Goal: Task Accomplishment & Management: Use online tool/utility

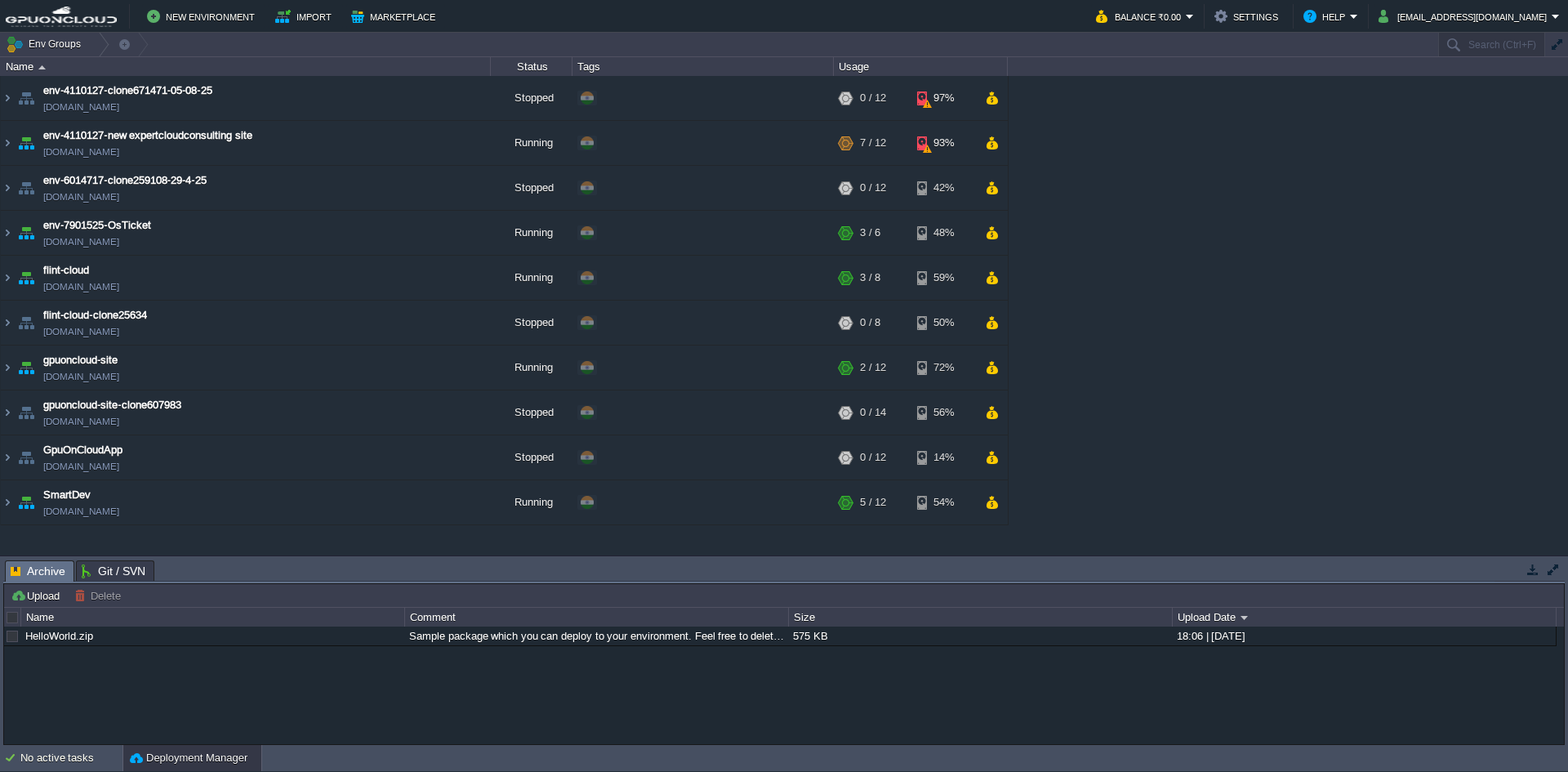
drag, startPoint x: 1539, startPoint y: 569, endPoint x: 1528, endPoint y: 569, distance: 11.0
click at [1538, 569] on button "button" at bounding box center [1533, 569] width 14 height 14
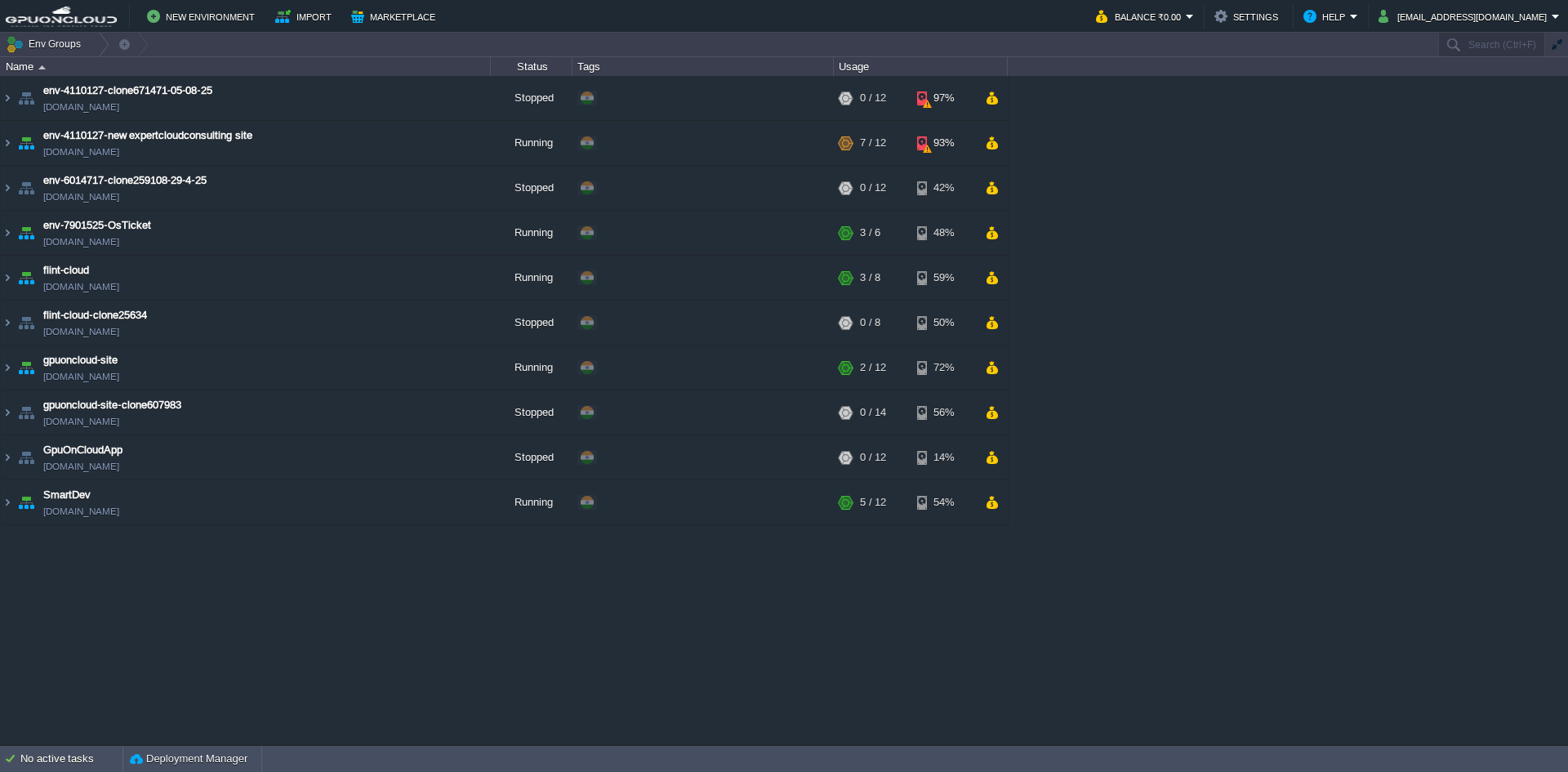
click at [0, 499] on table "env-4110127-clone671471-05-08-25 [DOMAIN_NAME] Stopped + Add to Env Group RAM 0…" at bounding box center [504, 300] width 1009 height 449
click at [6, 500] on img at bounding box center [8, 502] width 13 height 44
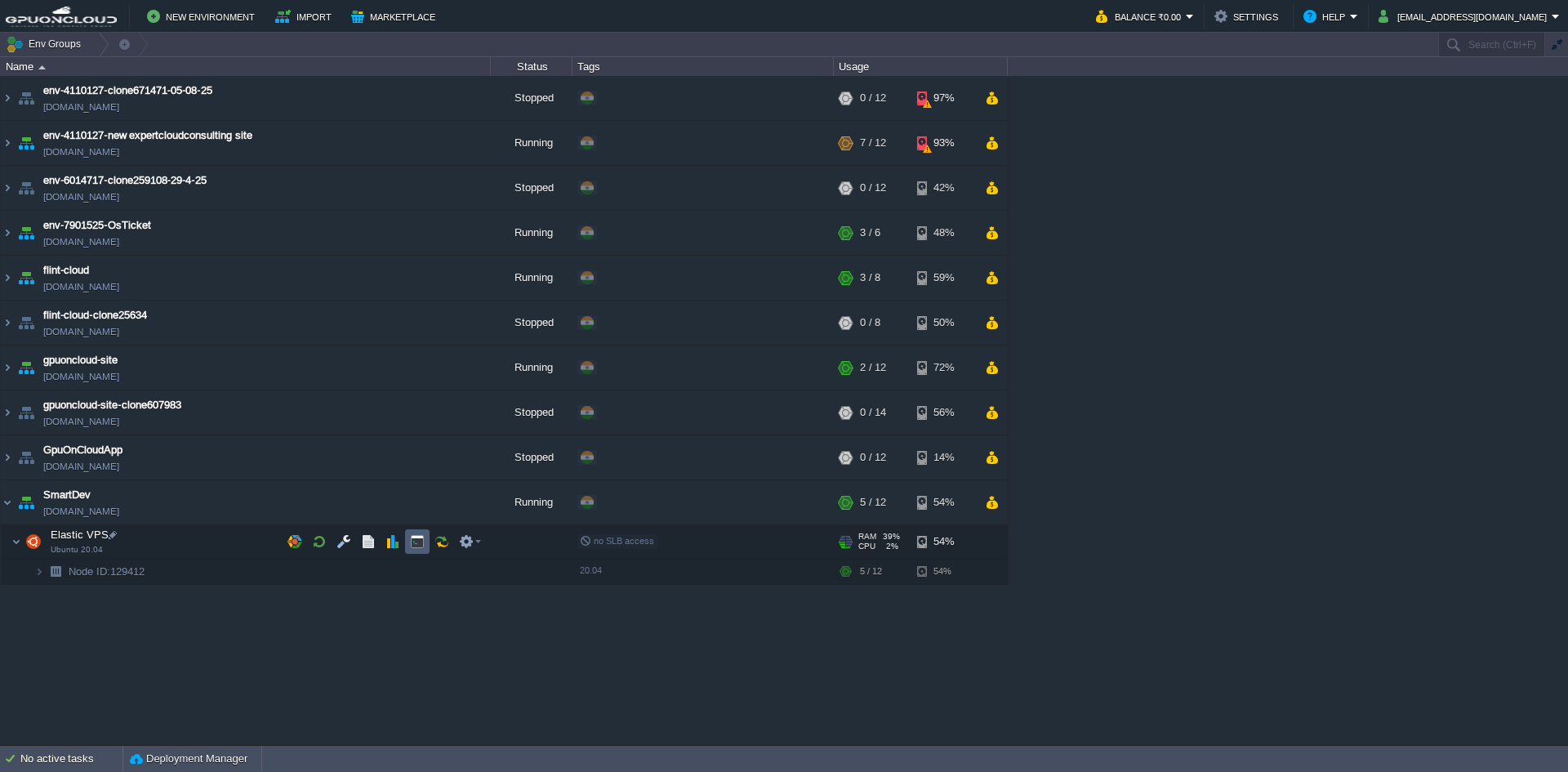
click at [417, 540] on button "button" at bounding box center [417, 540] width 14 height 14
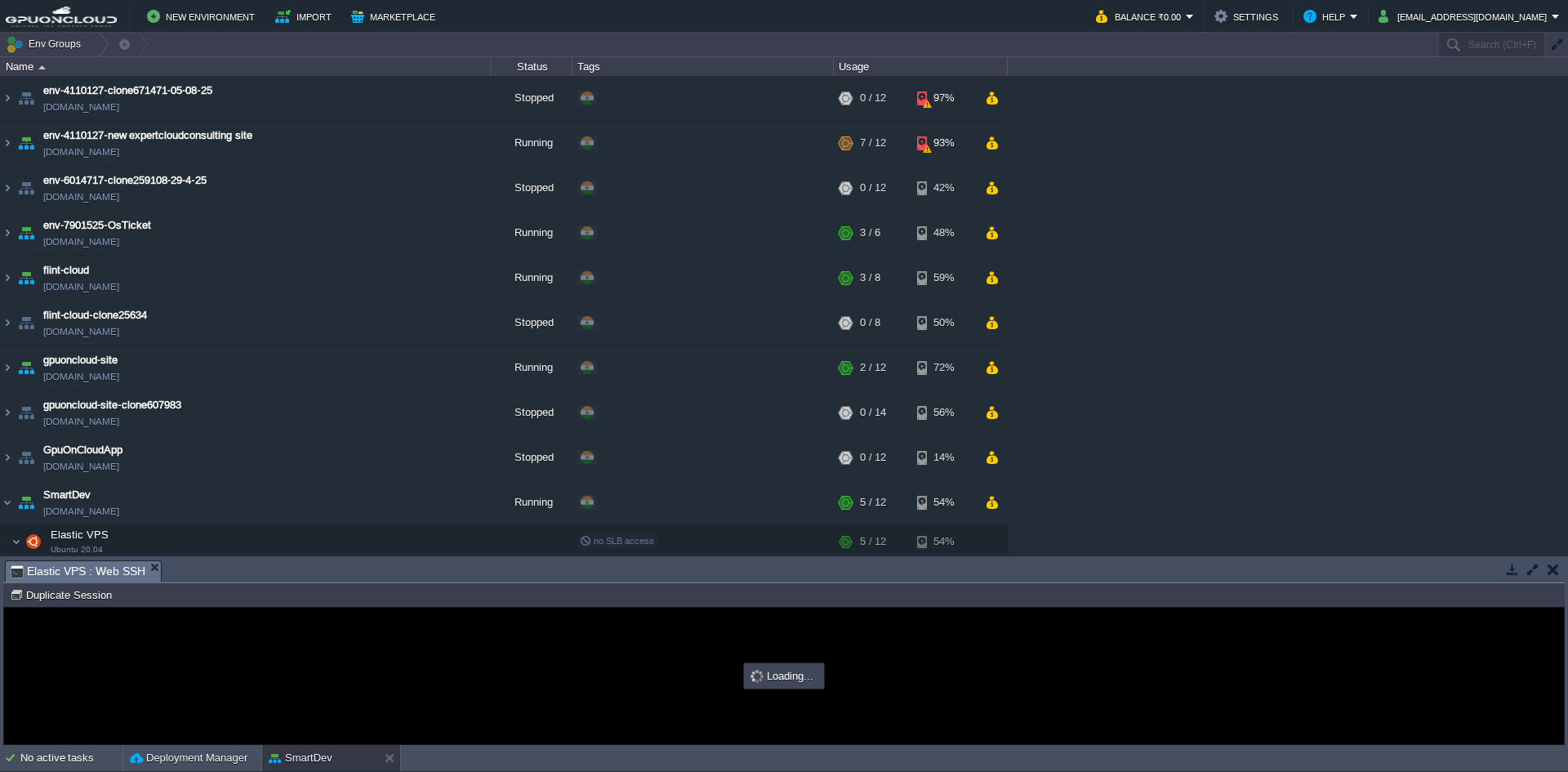
click at [1535, 568] on button "button" at bounding box center [1533, 569] width 14 height 14
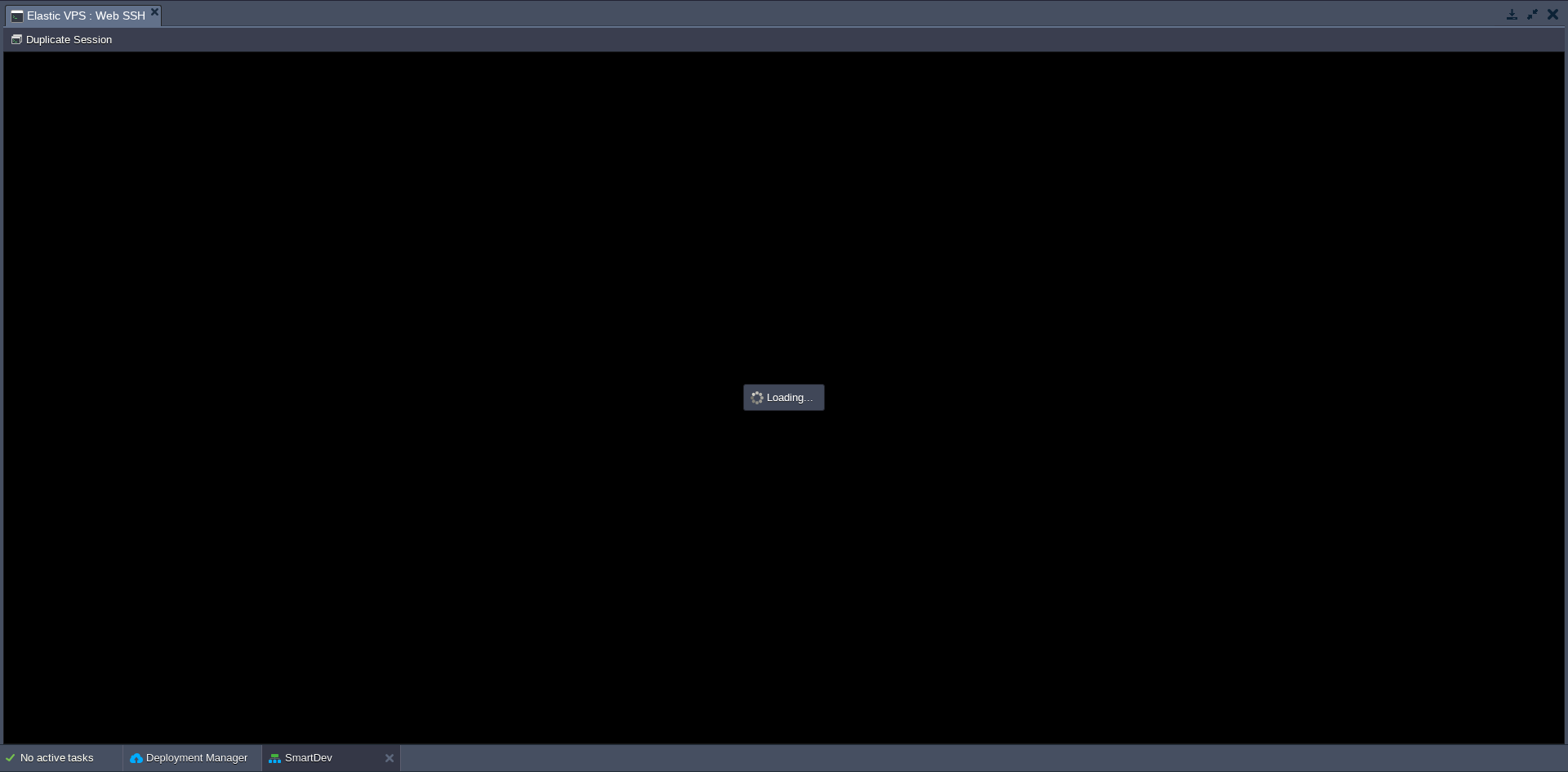
type input "#000000"
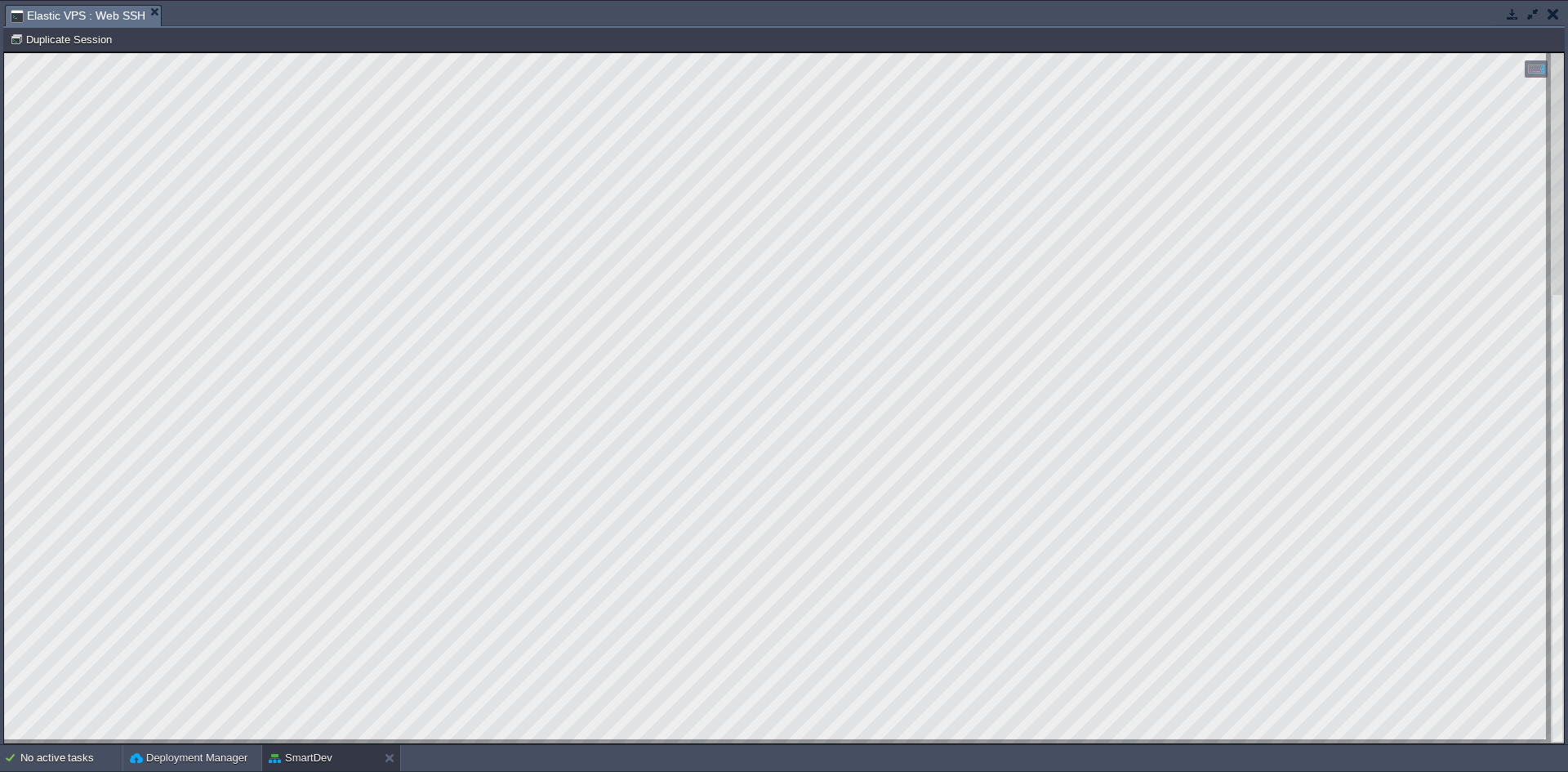
click at [319, 740] on div at bounding box center [784, 398] width 1560 height 690
click at [229, 52] on html "Copy: Ctrl + Shift + C Paste: Ctrl + V Settings: Ctrl + Shift + Alt 0" at bounding box center [784, 52] width 1560 height 0
click at [1505, 17] on button "button" at bounding box center [1512, 13] width 14 height 14
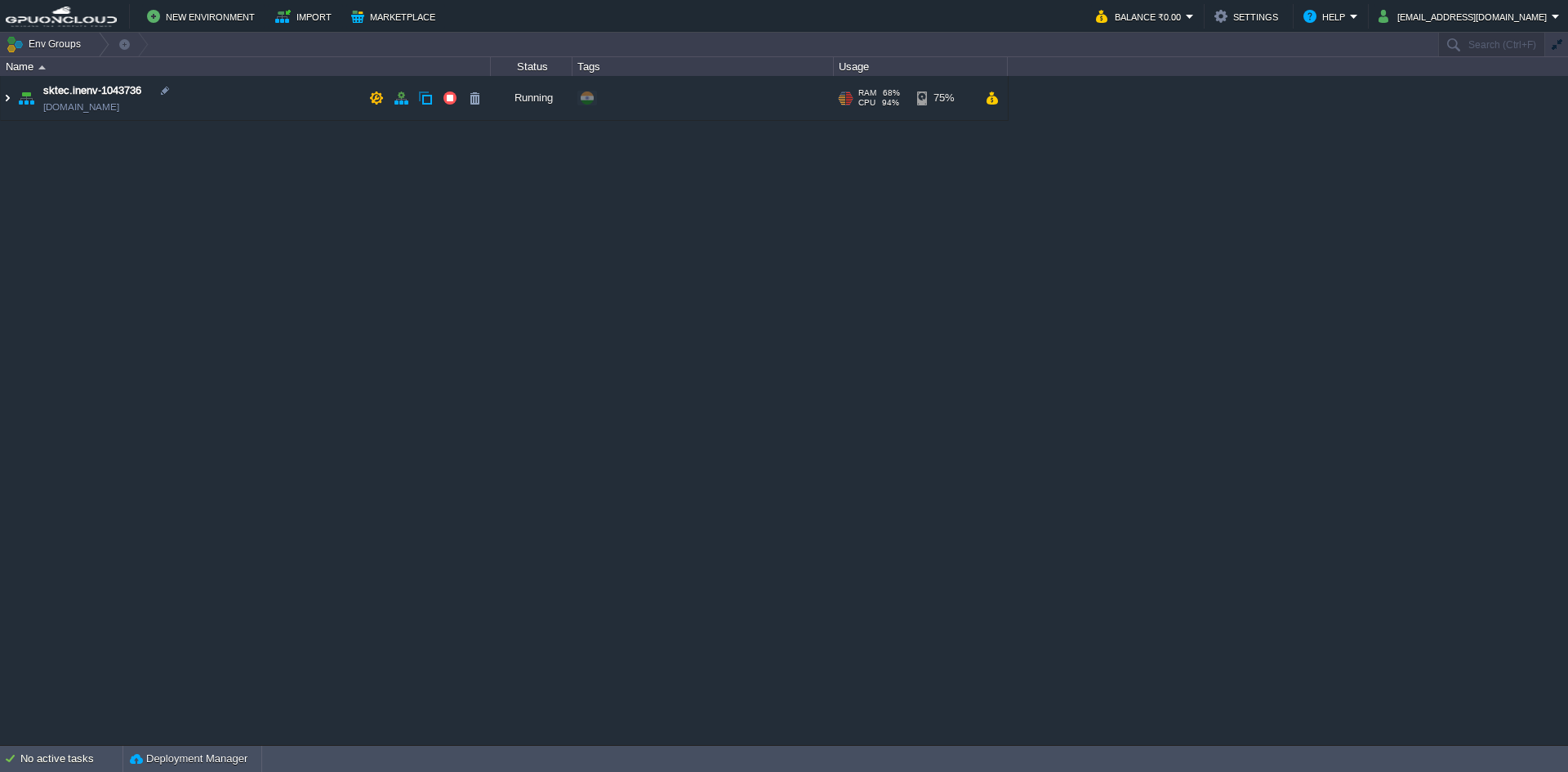
click at [6, 100] on img at bounding box center [8, 98] width 13 height 44
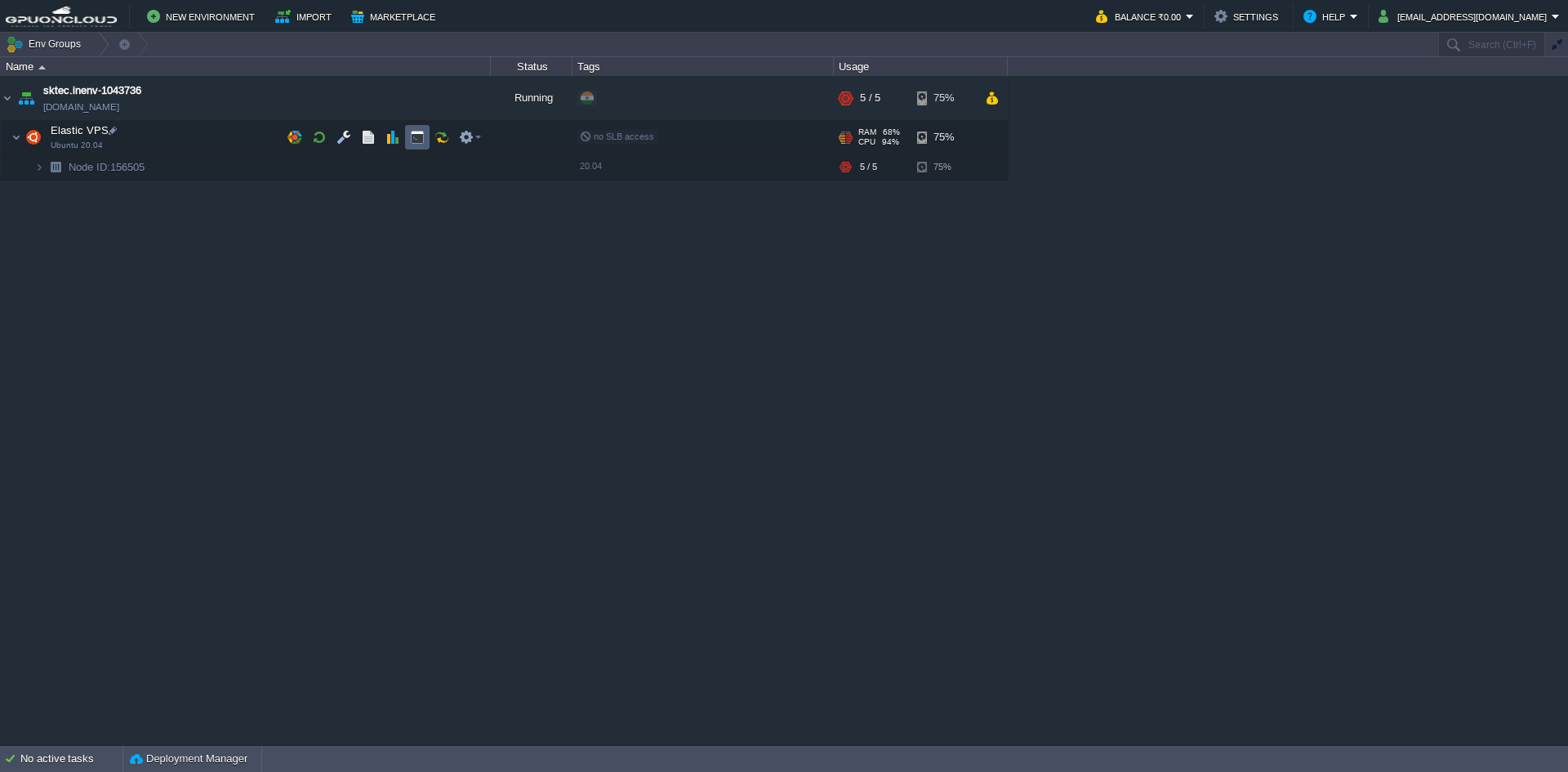
click at [418, 130] on td at bounding box center [418, 138] width 25 height 25
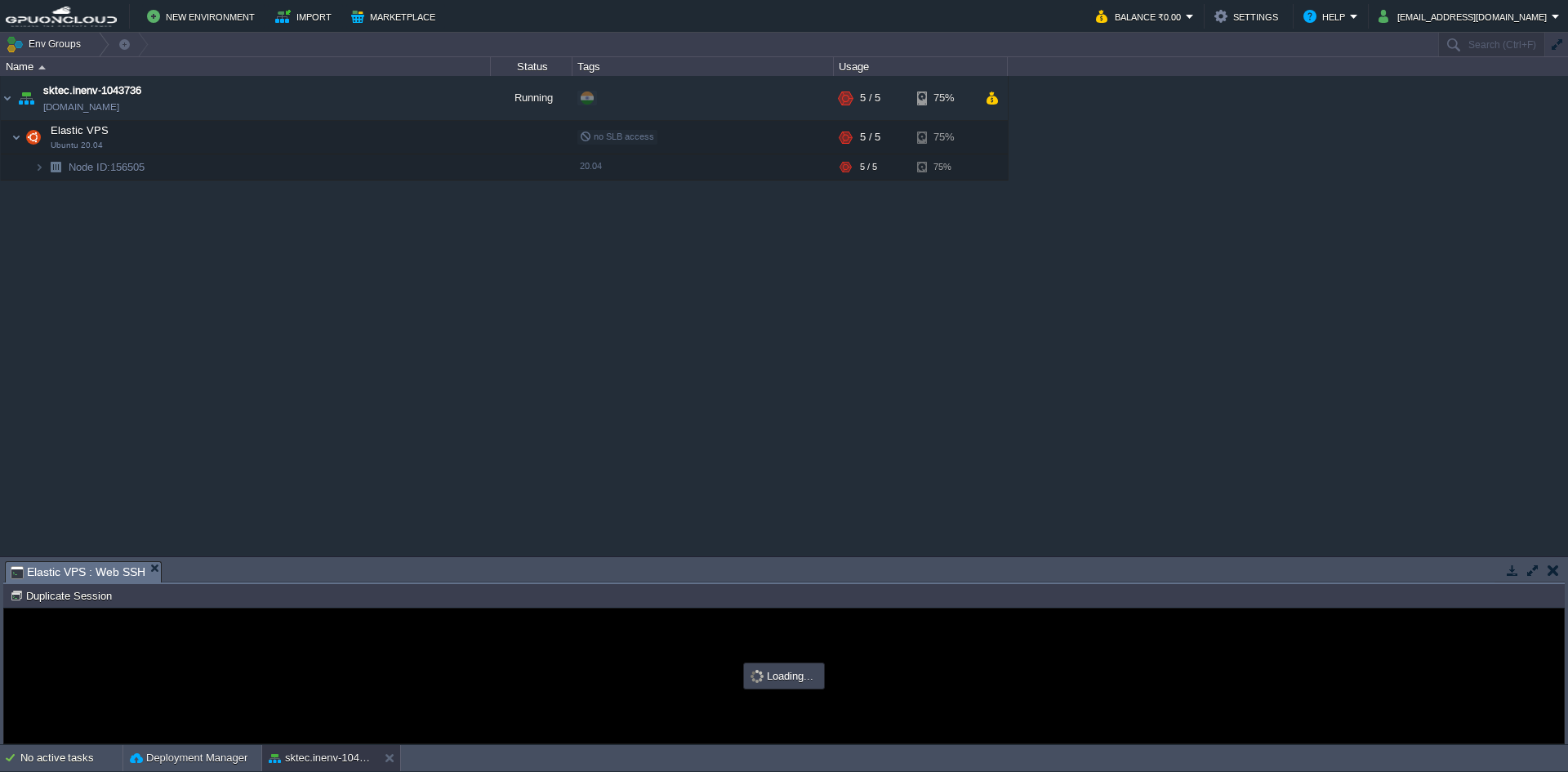
click at [1527, 567] on button "button" at bounding box center [1533, 570] width 14 height 14
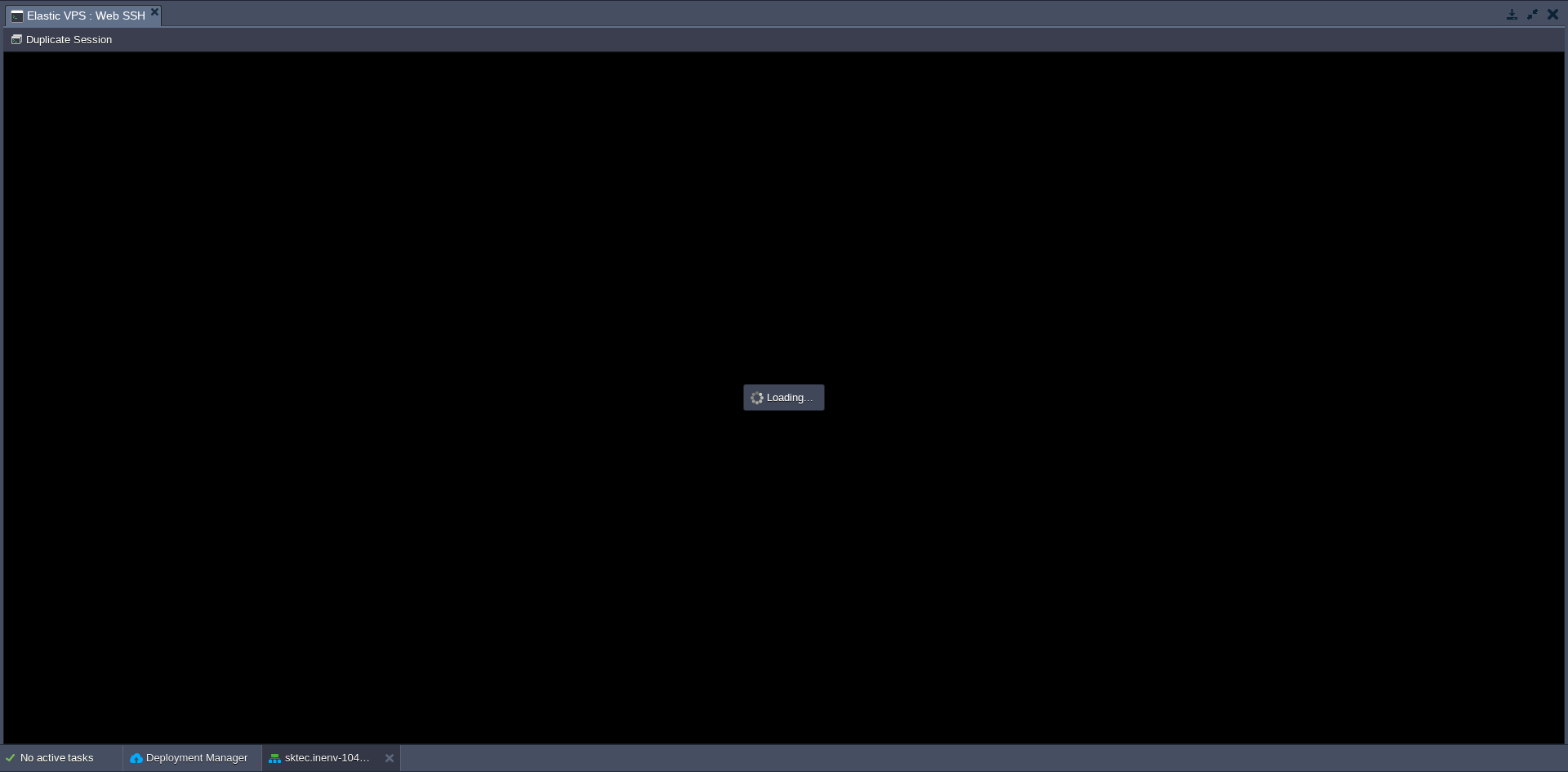
type input "#000000"
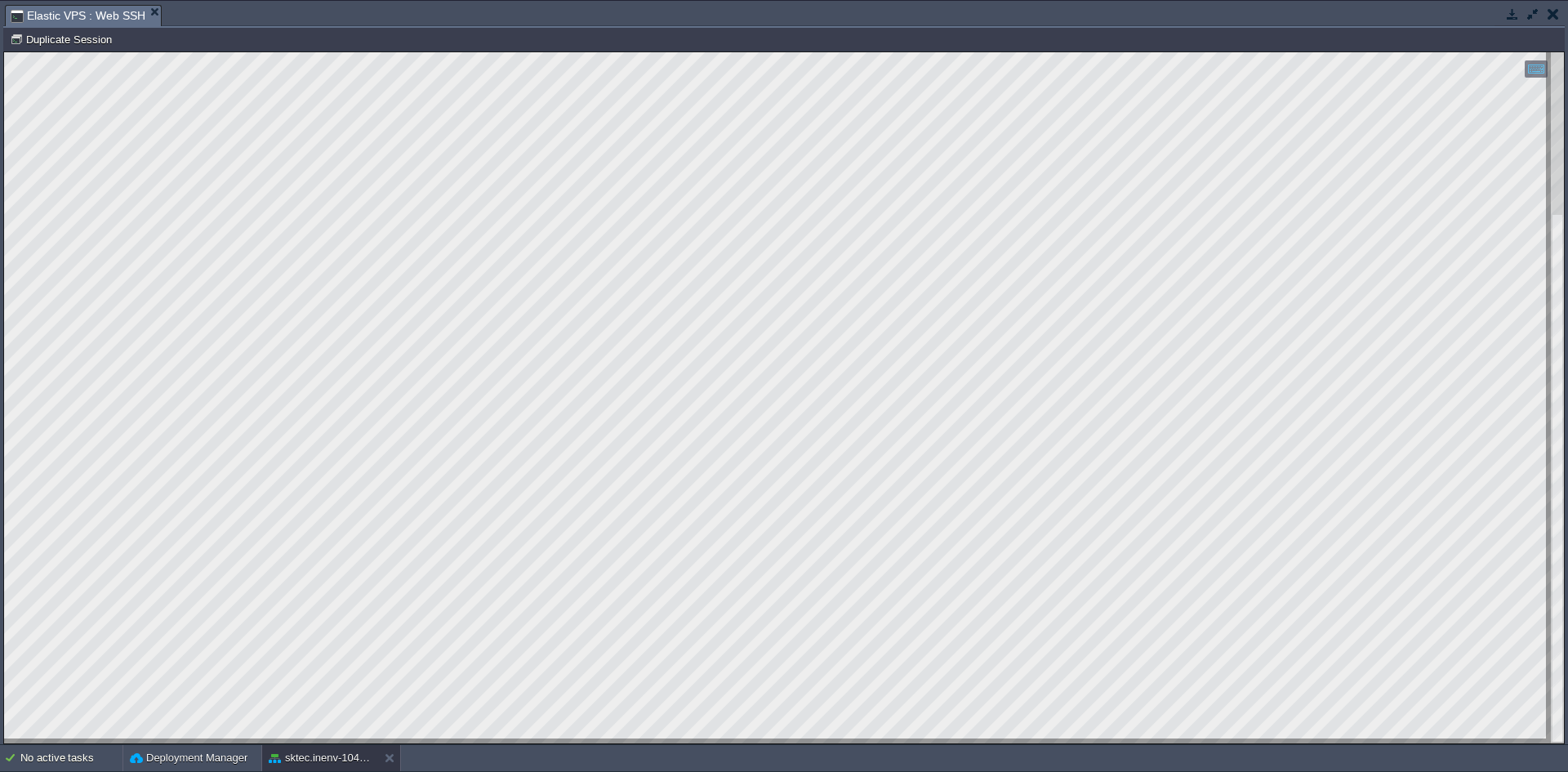
click at [418, 52] on html "Copy: Ctrl + Shift + C Paste: Ctrl + V Settings: Ctrl + Shift + Alt 0" at bounding box center [784, 52] width 1560 height 0
